Goal: Check status: Check status

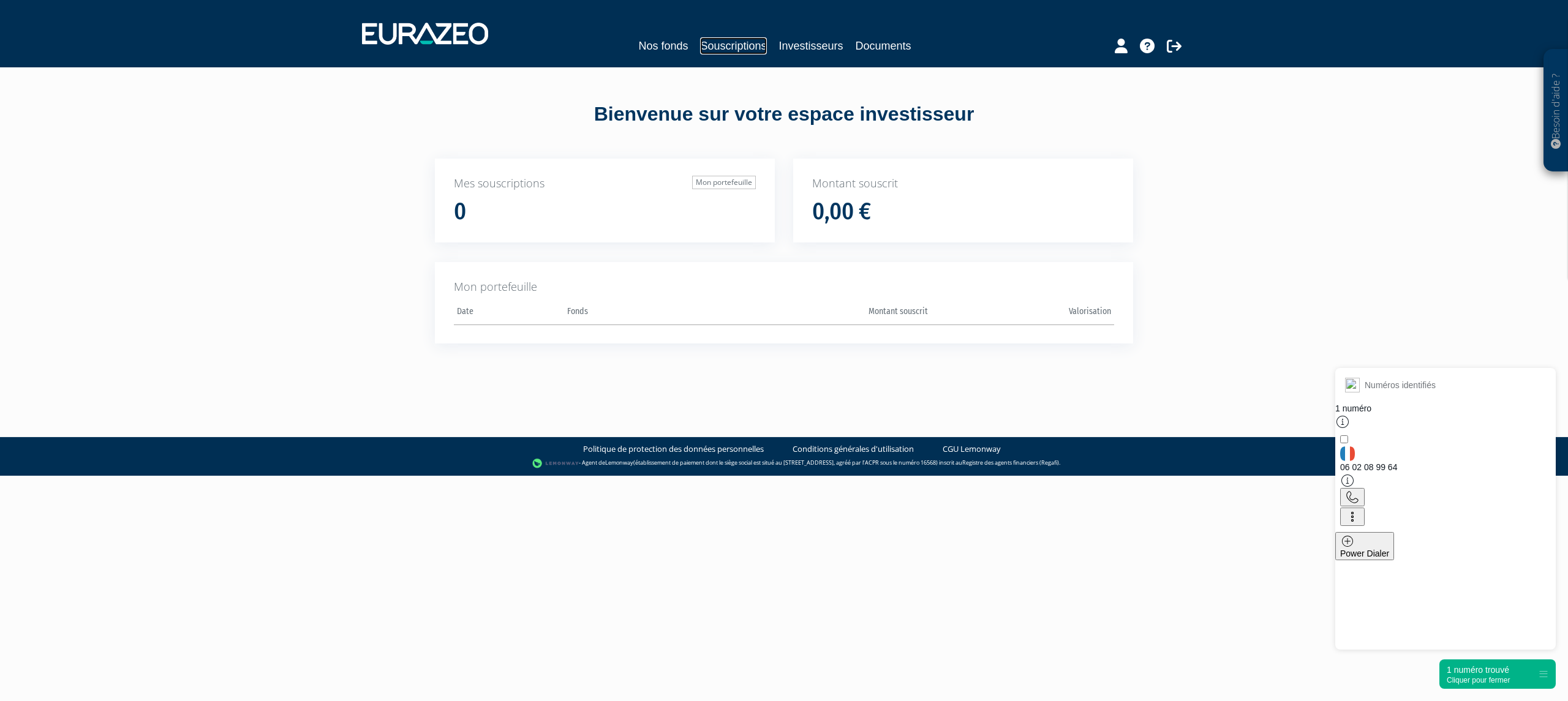
click at [722, 42] on link "Souscriptions" at bounding box center [734, 45] width 66 height 17
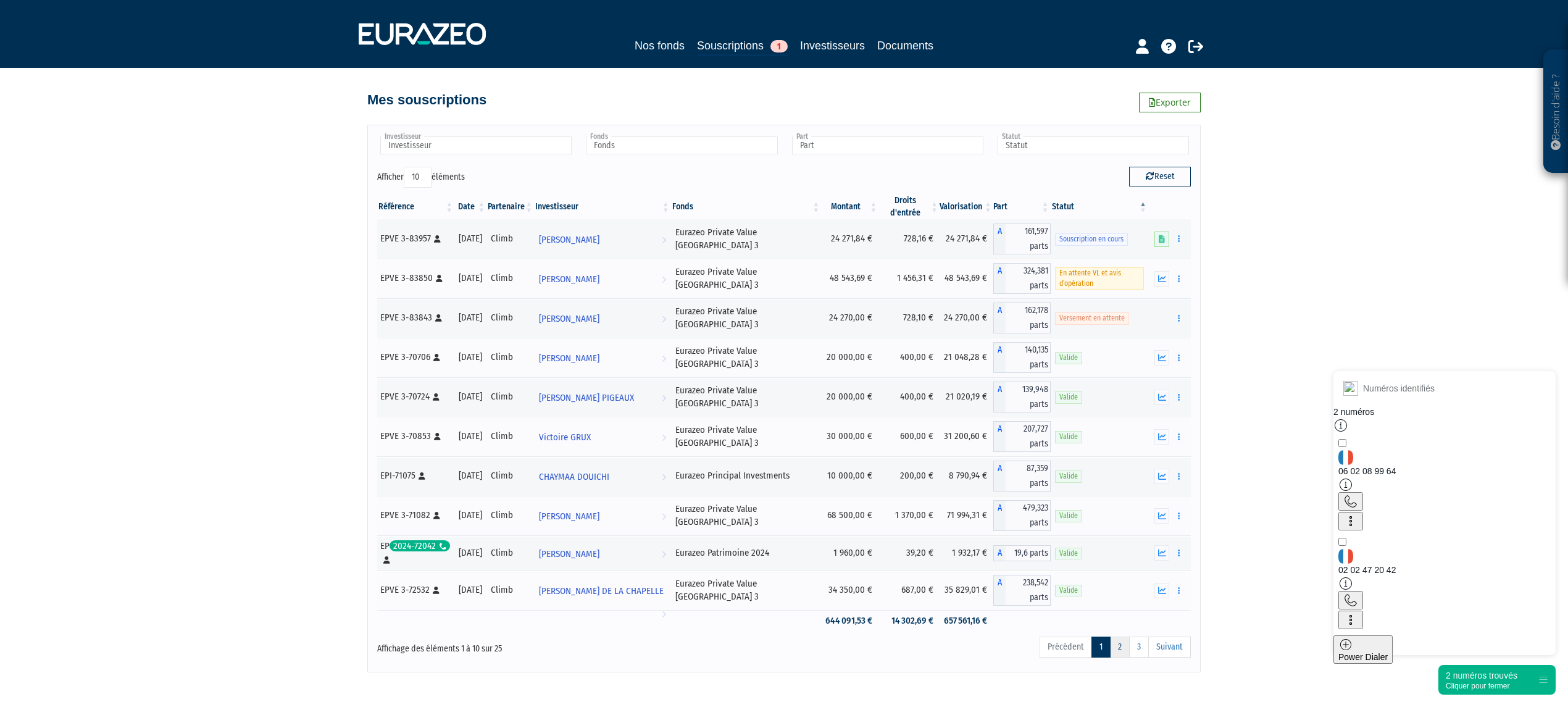
click at [1114, 645] on link "2" at bounding box center [1120, 648] width 20 height 21
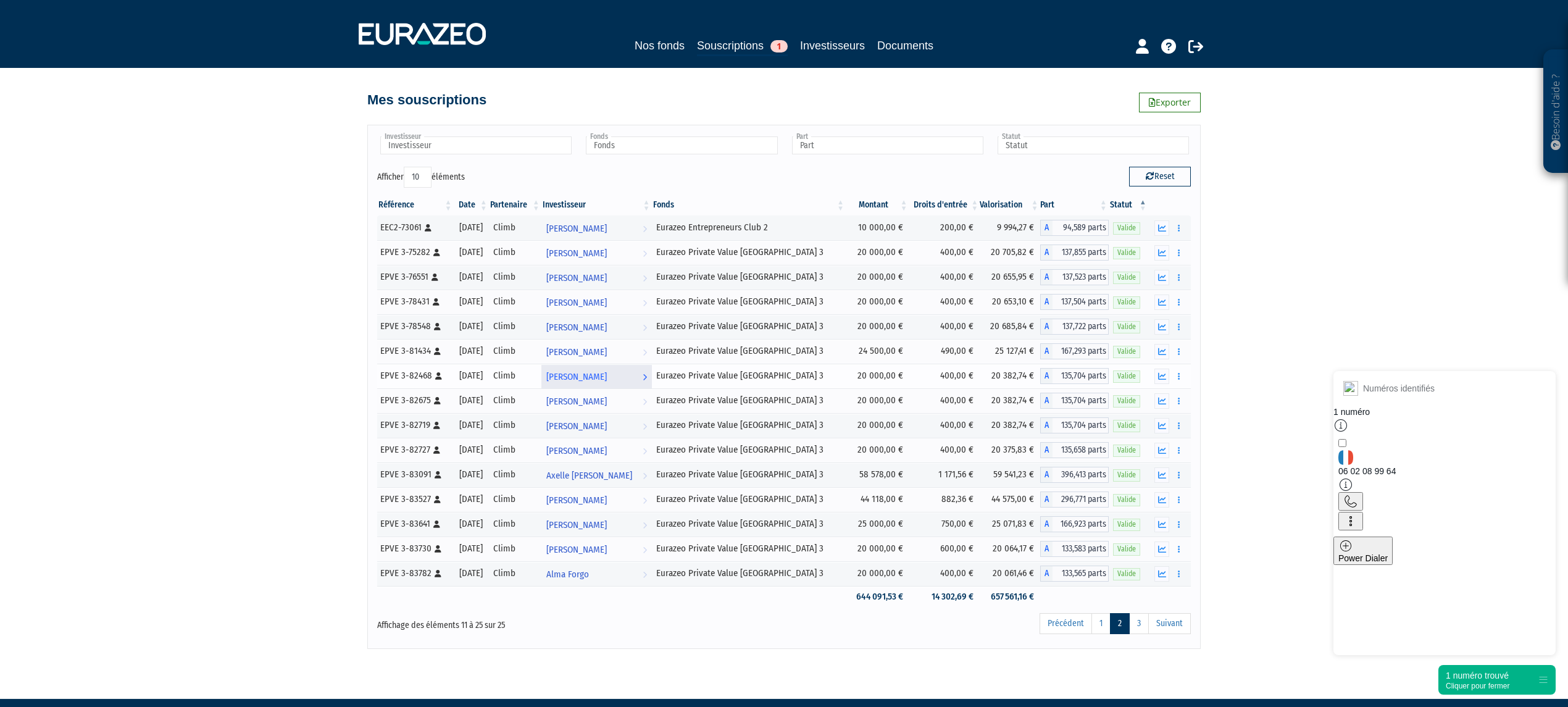
click at [602, 379] on span "[PERSON_NAME]" at bounding box center [576, 377] width 60 height 23
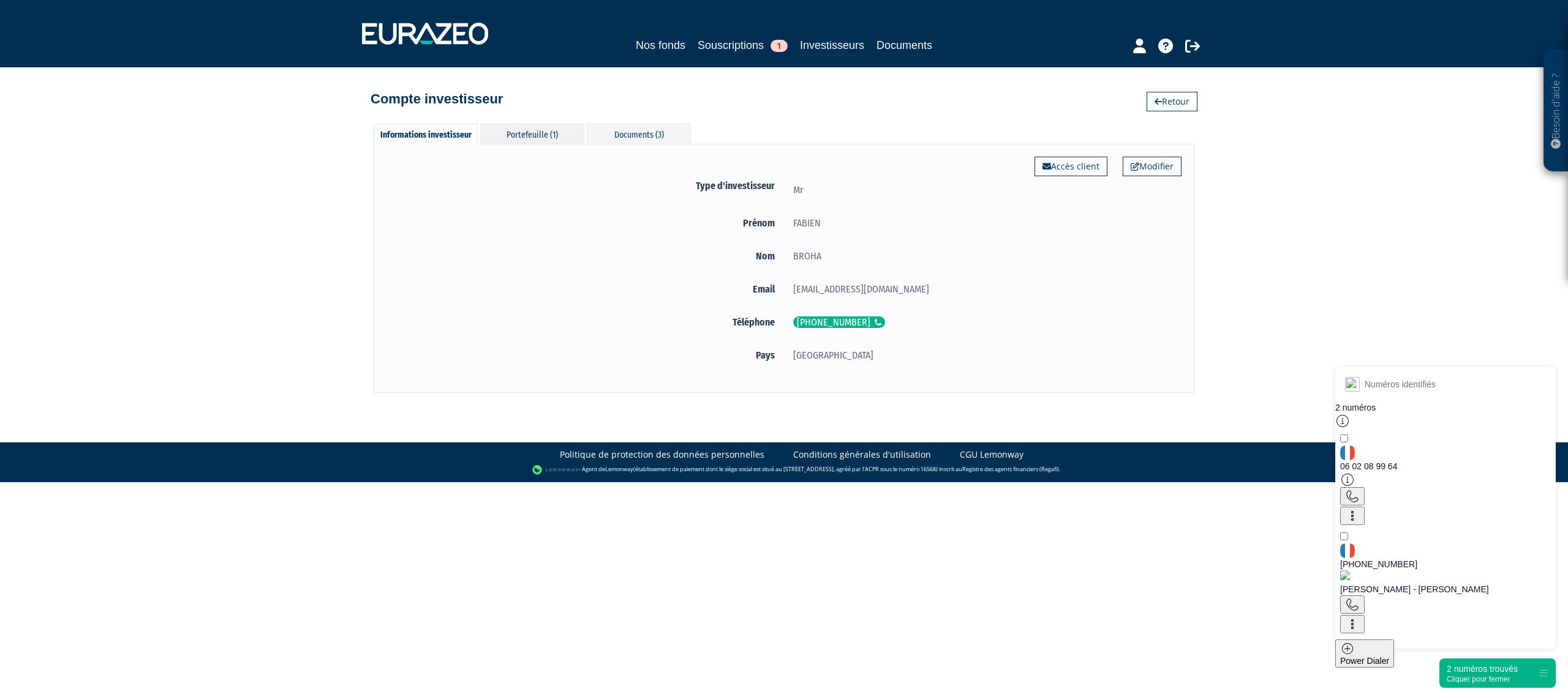
click at [520, 137] on div "Portefeuille (1)" at bounding box center [533, 134] width 104 height 20
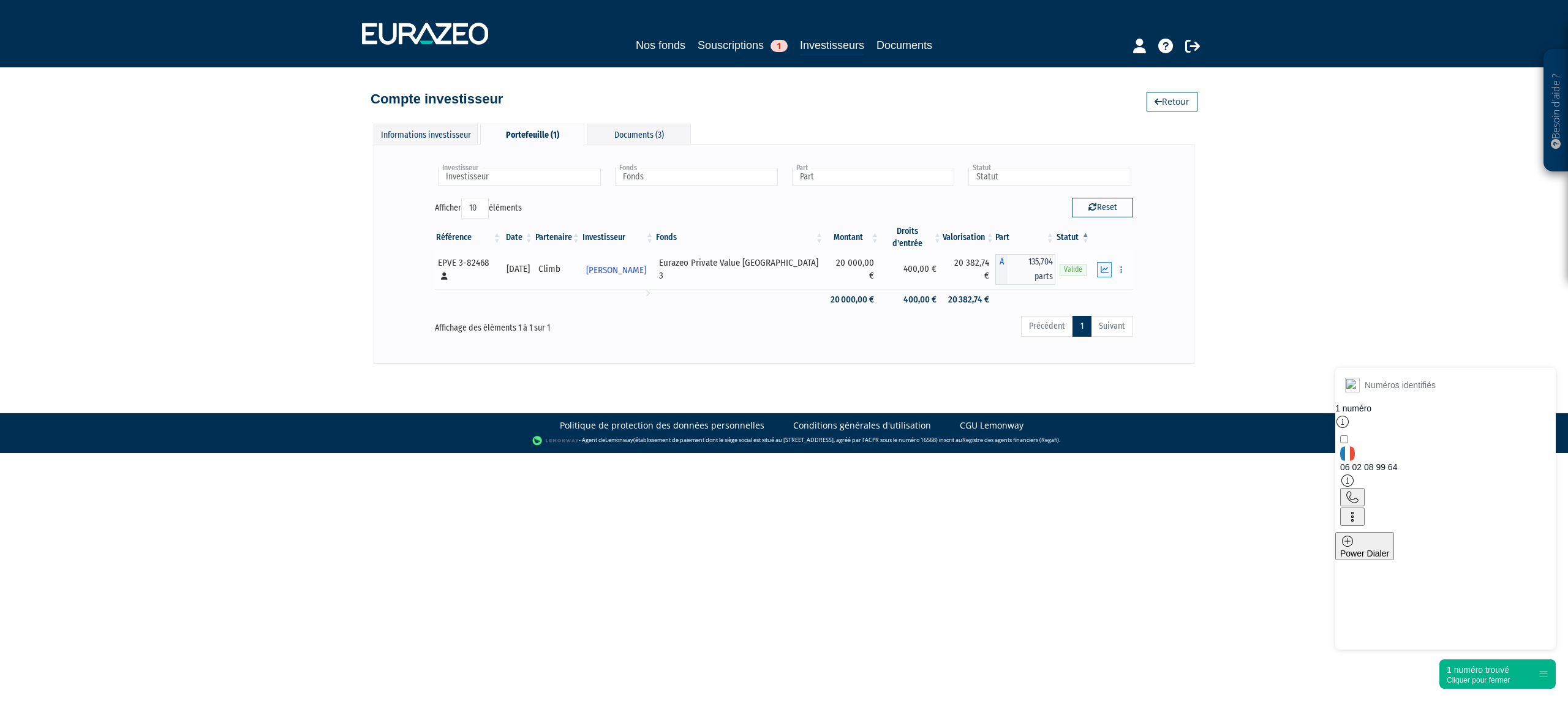
click at [1098, 262] on button "button" at bounding box center [1104, 270] width 14 height 15
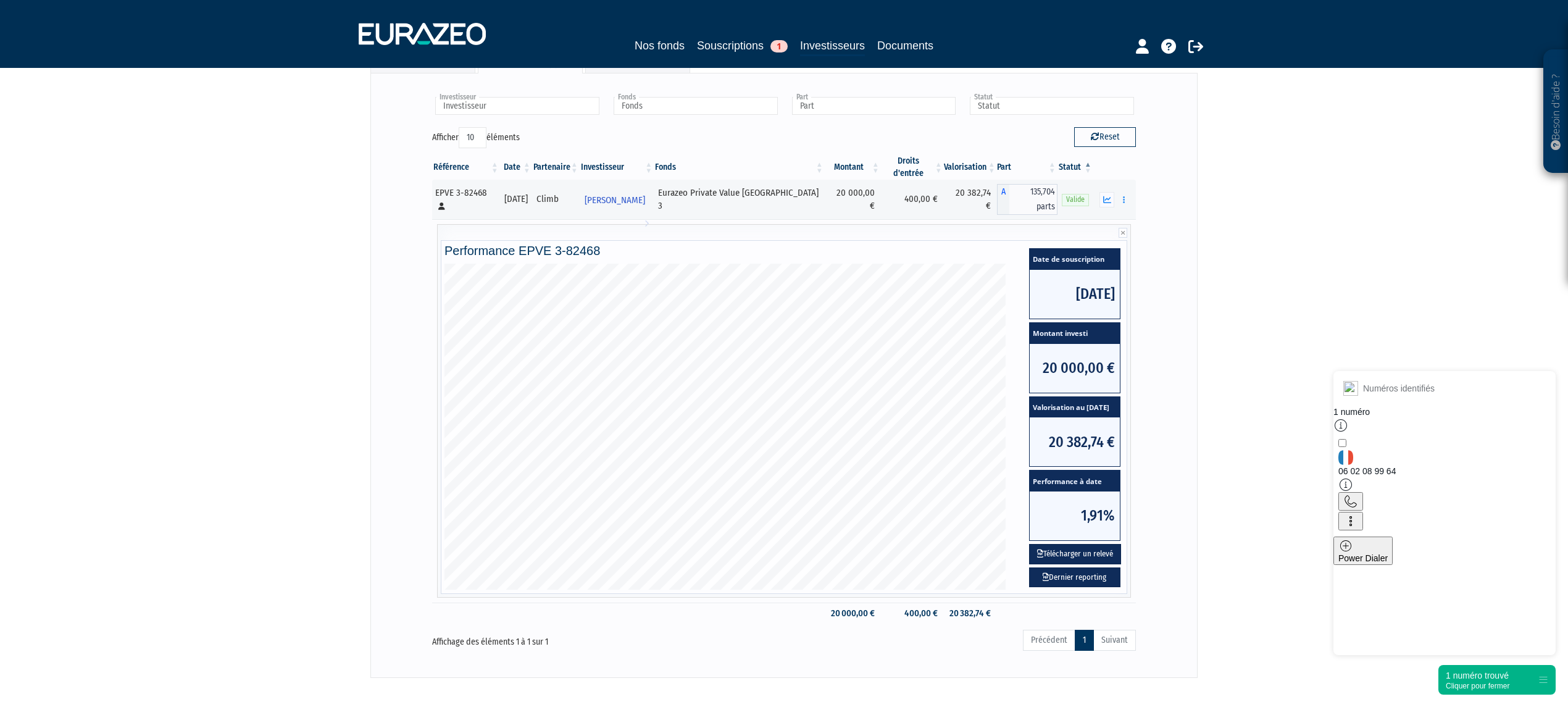
scroll to position [34, 0]
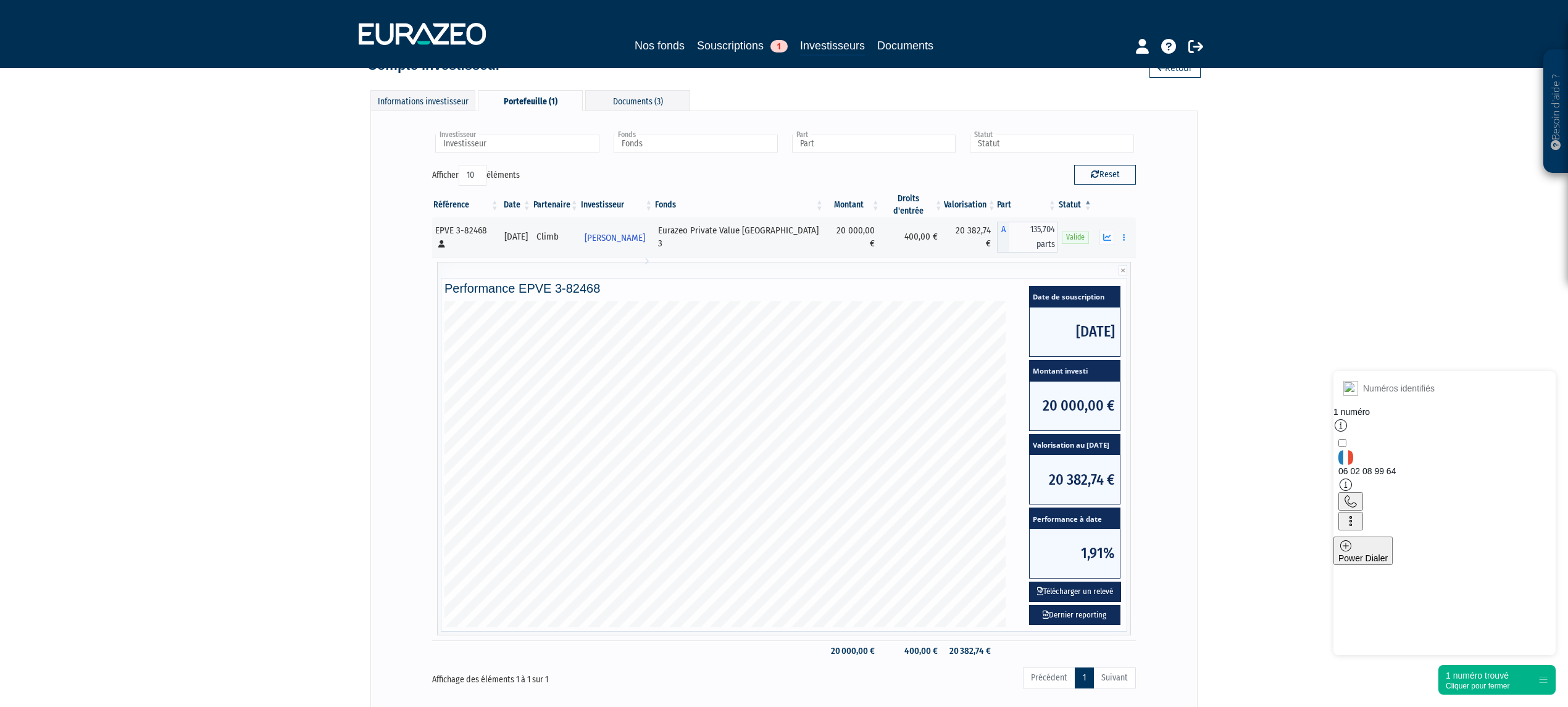
click at [1471, 683] on div "Cliquer pour fermer" at bounding box center [1477, 686] width 63 height 8
click at [1102, 232] on button "button" at bounding box center [1107, 238] width 14 height 15
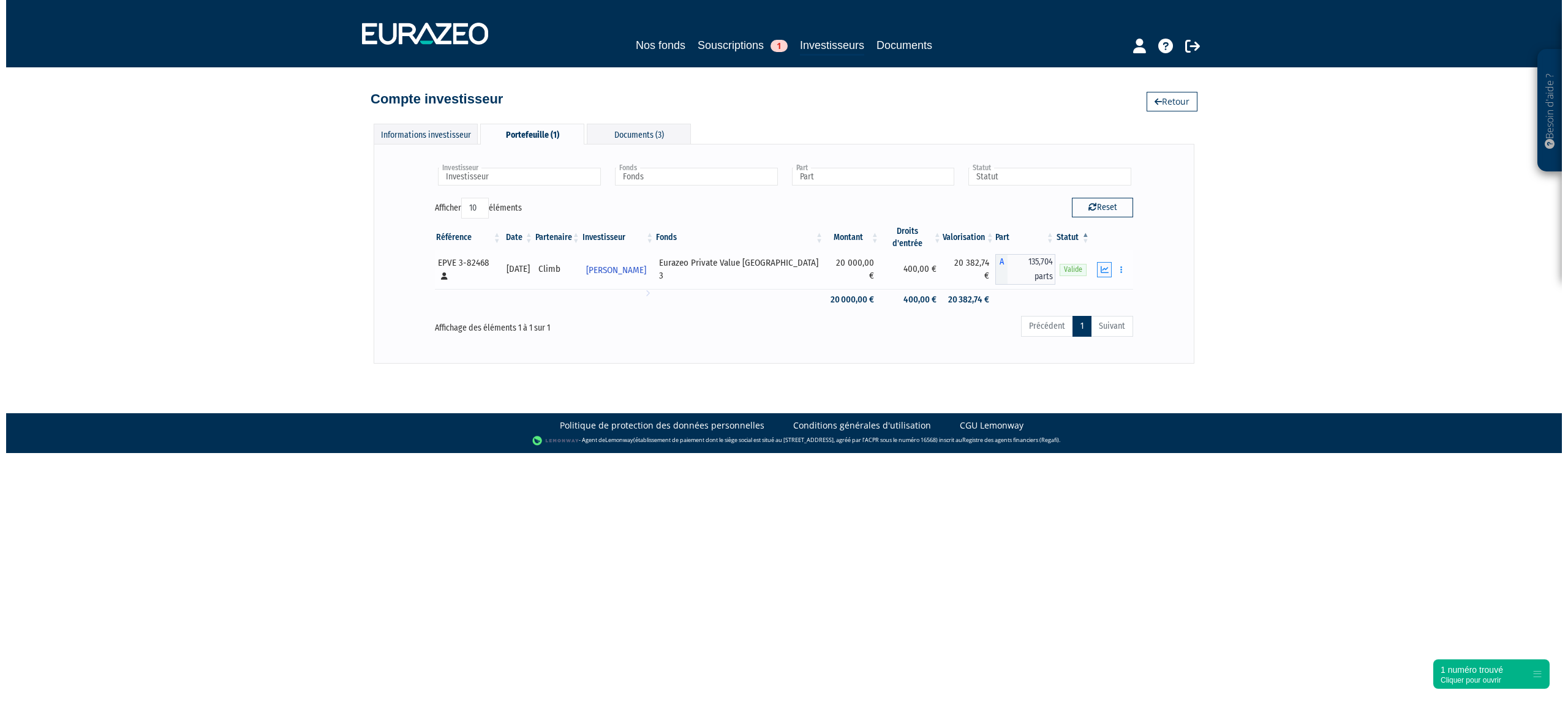
scroll to position [0, 0]
